Goal: Check status

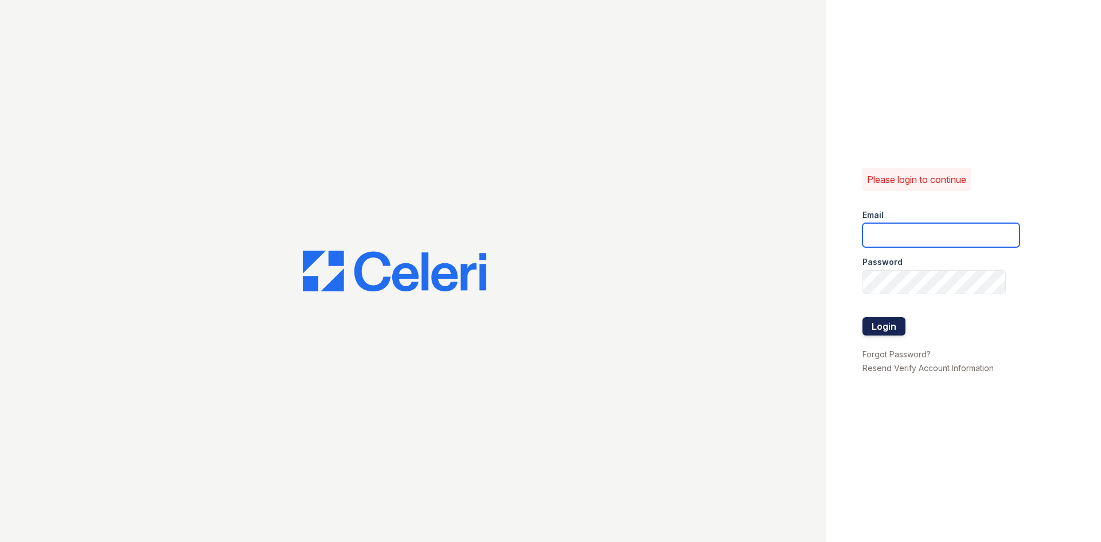
type input "[DOMAIN_NAME][EMAIL_ADDRESS][DOMAIN_NAME]"
click at [896, 330] on button "Login" at bounding box center [883, 326] width 43 height 18
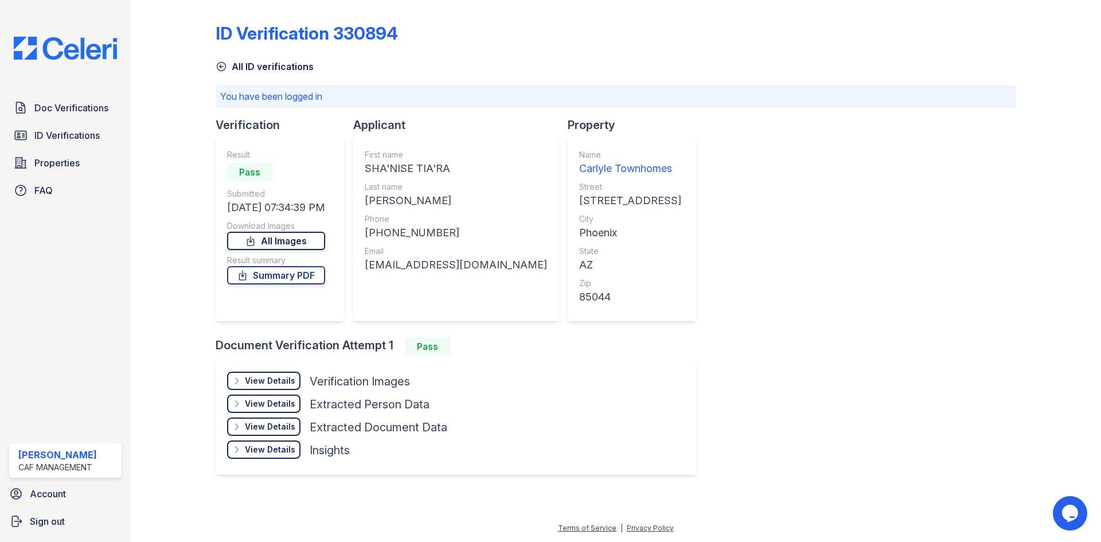
click at [309, 248] on link "All Images" at bounding box center [276, 241] width 98 height 18
click at [291, 385] on div "View Details" at bounding box center [270, 380] width 50 height 11
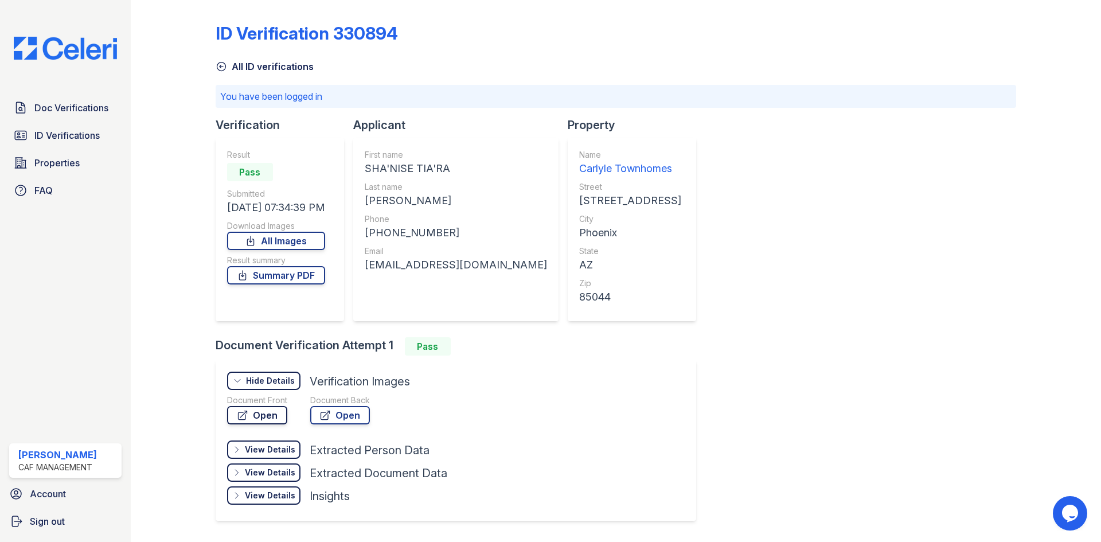
click at [274, 417] on link "Open" at bounding box center [257, 415] width 60 height 18
click at [270, 420] on link "Open" at bounding box center [257, 415] width 60 height 18
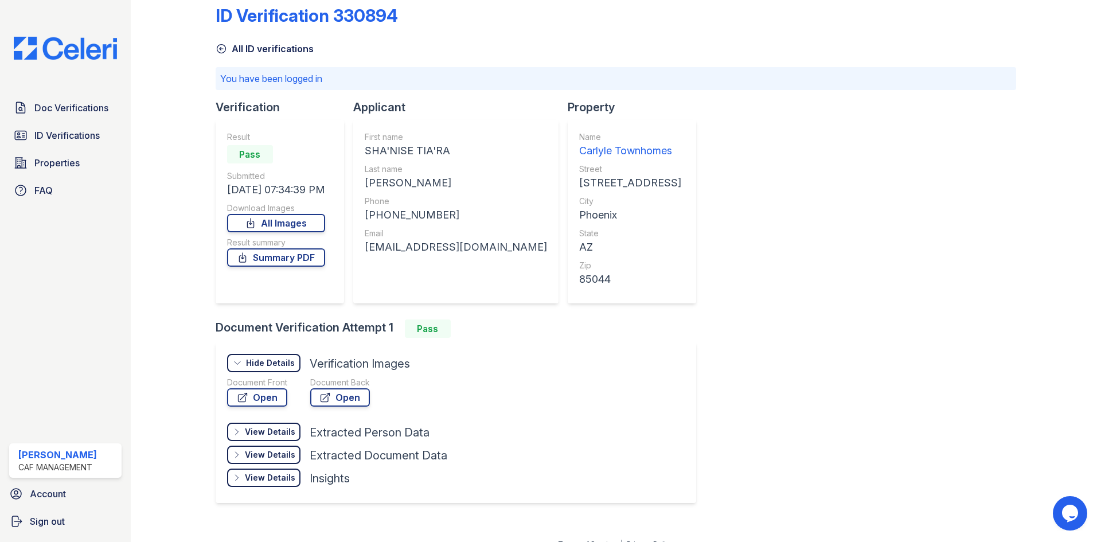
scroll to position [34, 0]
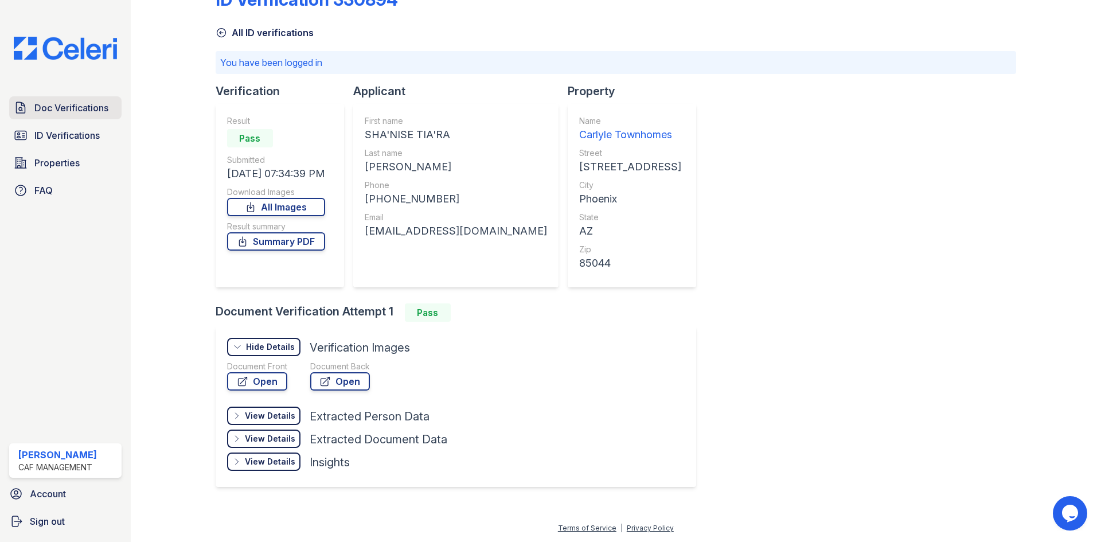
click at [96, 118] on link "Doc Verifications" at bounding box center [65, 107] width 112 height 23
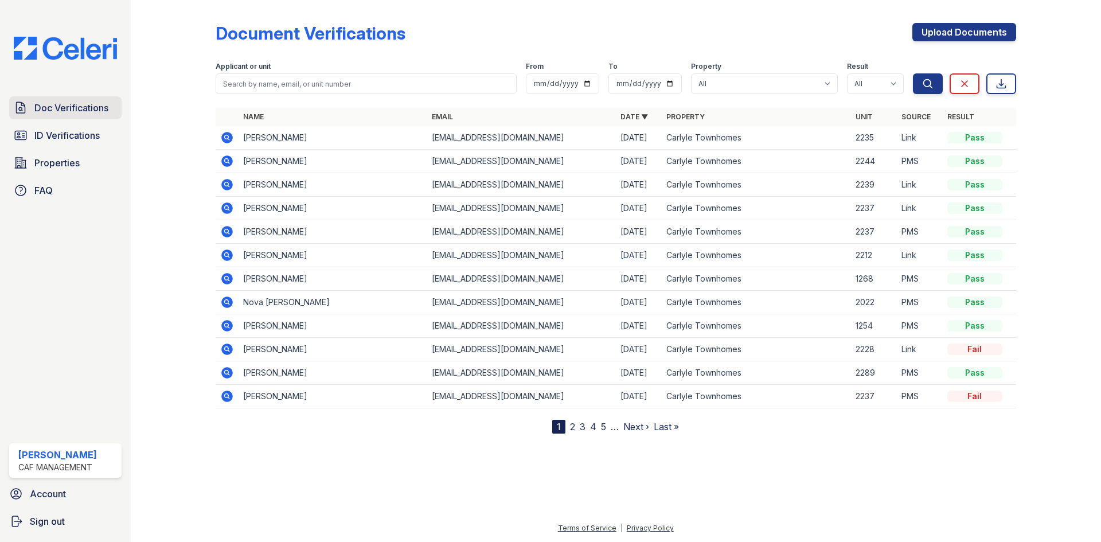
click at [73, 105] on span "Doc Verifications" at bounding box center [71, 108] width 74 height 14
